Goal: Find specific page/section: Find specific page/section

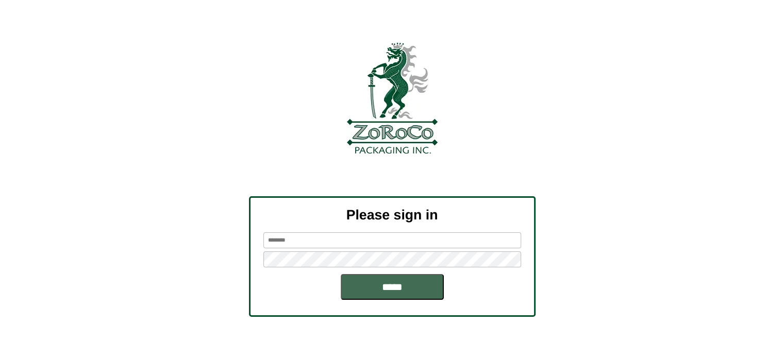
type input "********"
click at [378, 292] on input "*****" at bounding box center [392, 287] width 103 height 26
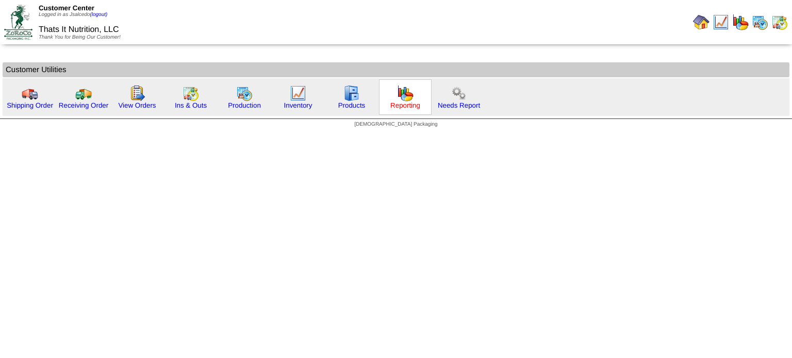
click at [390, 104] on link "Reporting" at bounding box center [405, 106] width 30 height 8
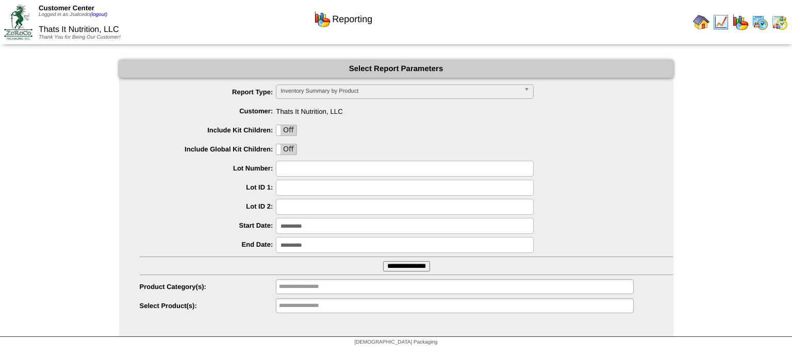
click at [416, 269] on input "**********" at bounding box center [406, 266] width 47 height 10
